Goal: Find specific page/section: Find specific page/section

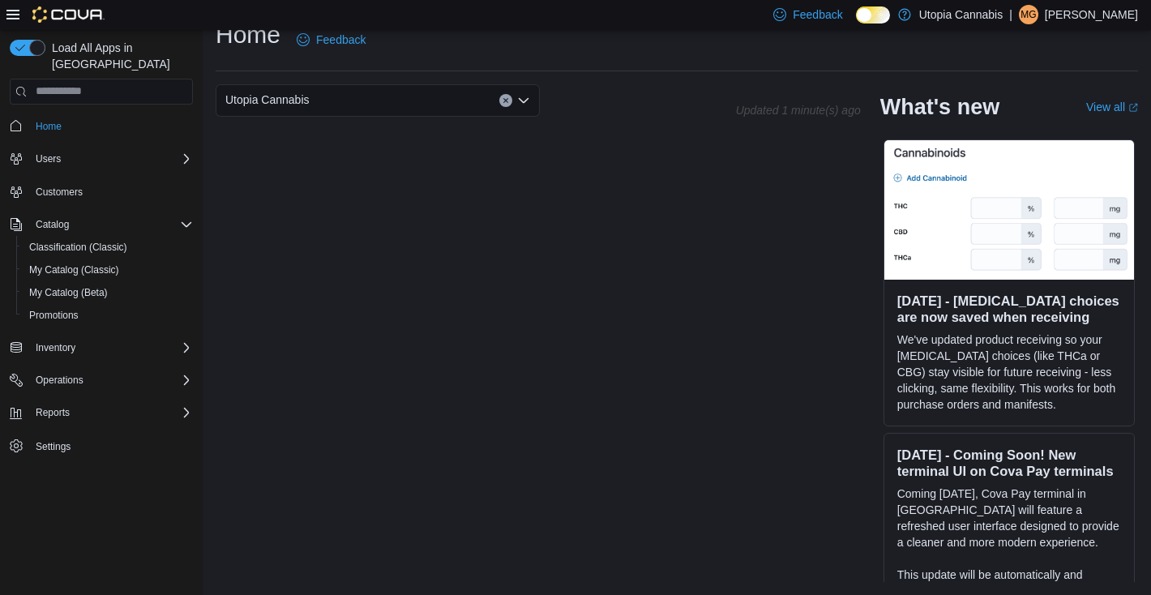
scroll to position [24, 0]
click at [976, 512] on p "Coming [DATE], Cova Pay terminal in [GEOGRAPHIC_DATA] will feature a refreshed …" at bounding box center [1009, 518] width 224 height 65
click at [940, 512] on p "Coming [DATE], Cova Pay terminal in [GEOGRAPHIC_DATA] will feature a refreshed …" at bounding box center [1009, 518] width 224 height 65
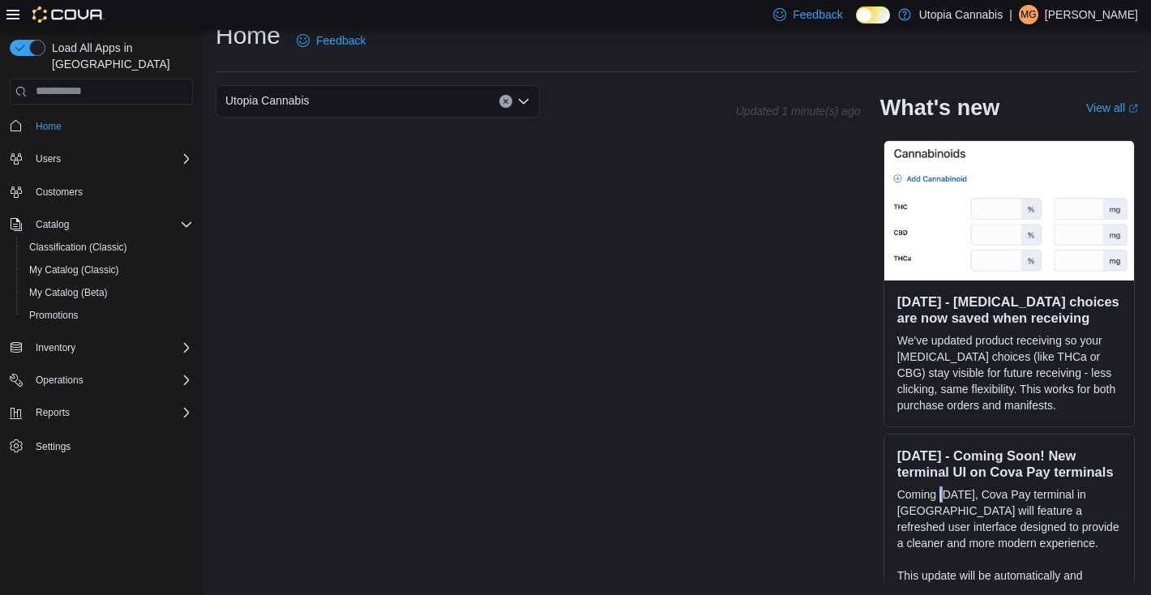
click at [959, 510] on p "Coming [DATE], Cova Pay terminal in [GEOGRAPHIC_DATA] will feature a refreshed …" at bounding box center [1009, 518] width 224 height 65
click at [921, 512] on p "Coming [DATE], Cova Pay terminal in [GEOGRAPHIC_DATA] will feature a refreshed …" at bounding box center [1009, 518] width 224 height 65
click at [933, 525] on p "Coming [DATE], Cova Pay terminal in [GEOGRAPHIC_DATA] will feature a refreshed …" at bounding box center [1009, 518] width 224 height 65
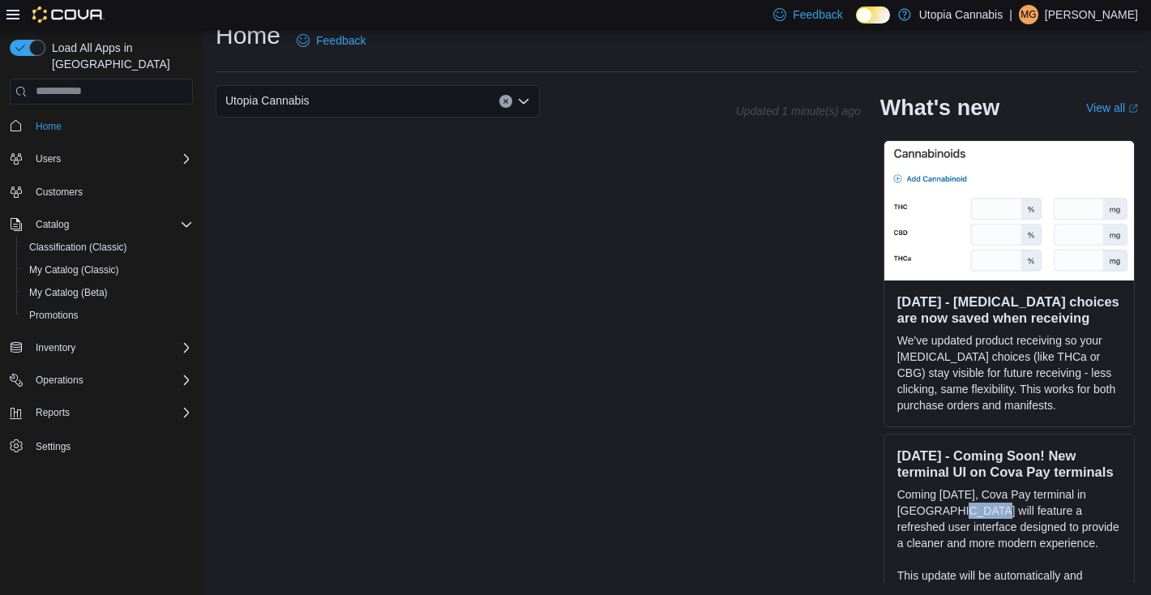
click at [933, 525] on p "Coming [DATE], Cova Pay terminal in [GEOGRAPHIC_DATA] will feature a refreshed …" at bounding box center [1009, 518] width 224 height 65
click at [917, 519] on p "Coming [DATE], Cova Pay terminal in [GEOGRAPHIC_DATA] will feature a refreshed …" at bounding box center [1009, 518] width 224 height 65
click at [943, 520] on p "Coming [DATE], Cova Pay terminal in [GEOGRAPHIC_DATA] will feature a refreshed …" at bounding box center [1009, 518] width 224 height 65
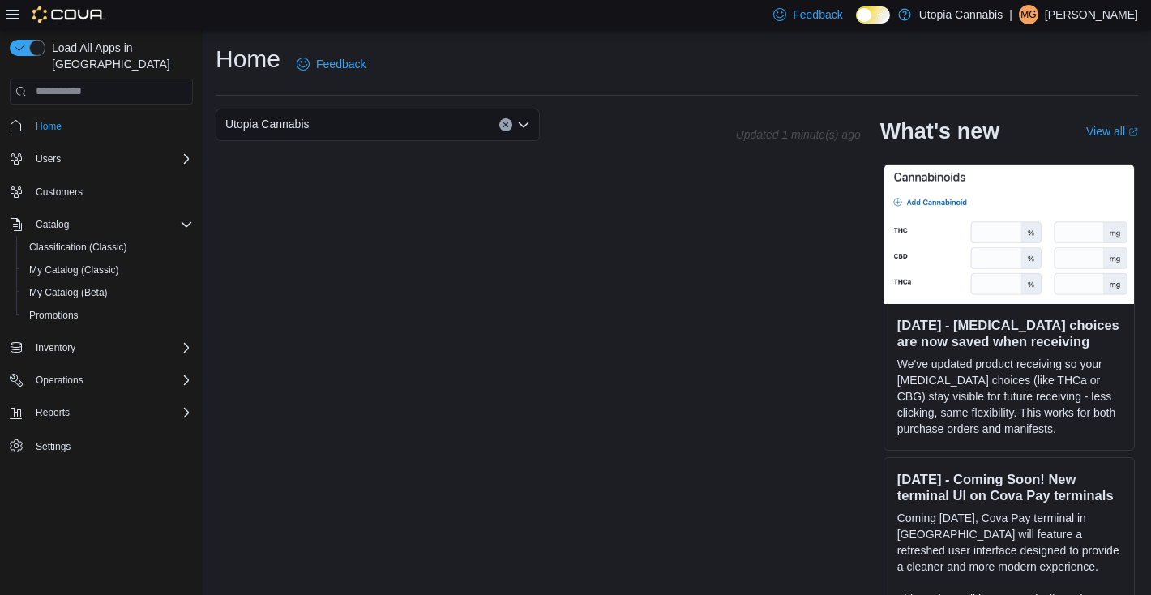
scroll to position [0, 0]
click at [105, 286] on span "My Catalog (Beta)" at bounding box center [68, 292] width 79 height 13
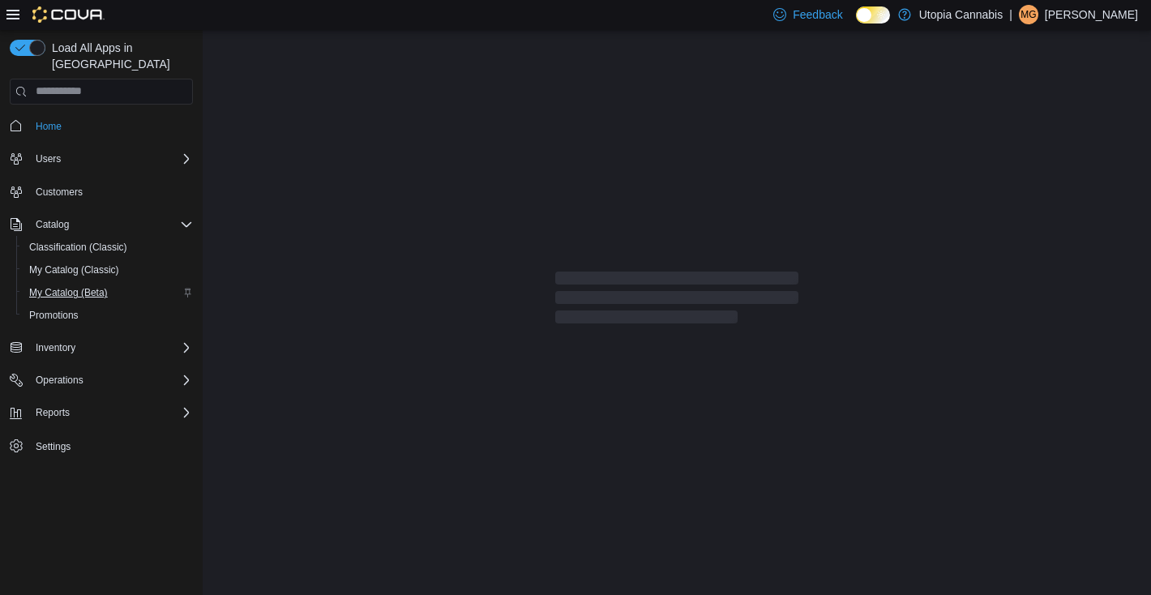
select select "**********"
